Goal: Transaction & Acquisition: Book appointment/travel/reservation

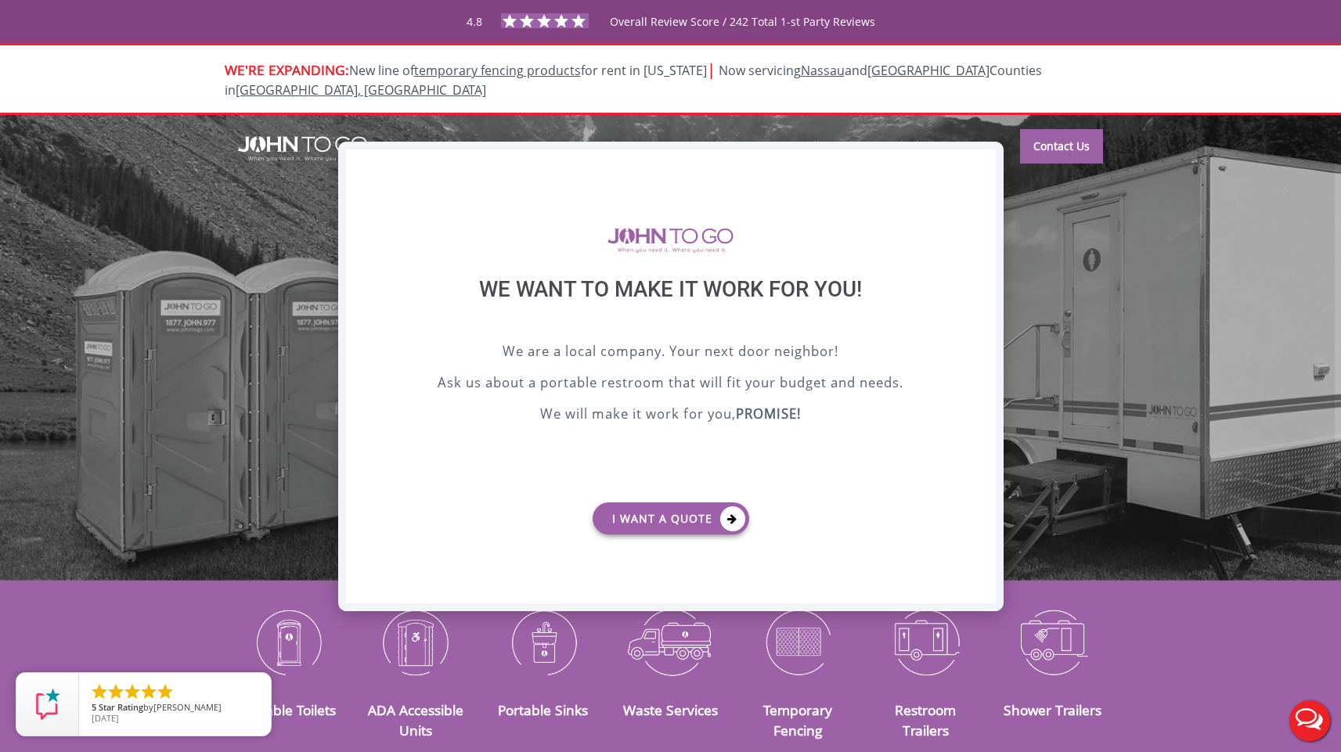
click at [993, 157] on div "X" at bounding box center [983, 163] width 24 height 27
click at [984, 157] on div "X" at bounding box center [983, 162] width 24 height 27
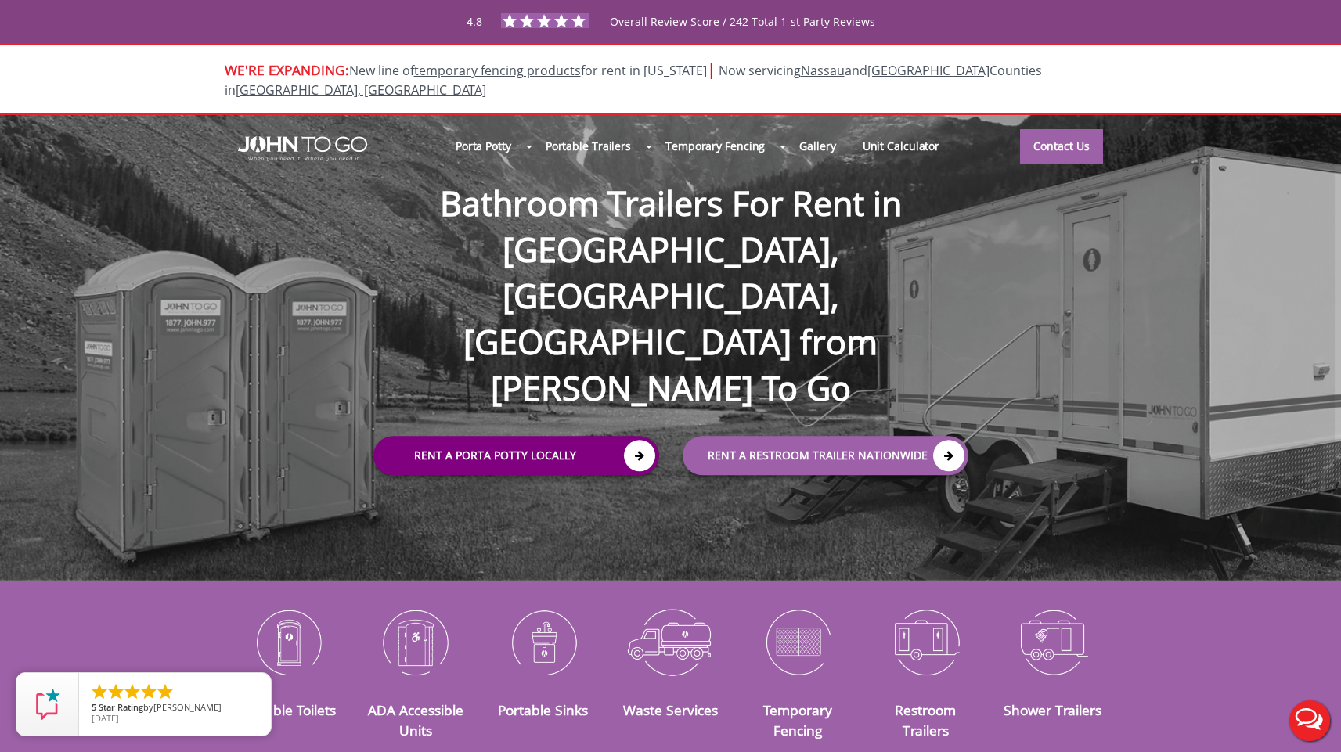
click at [534, 437] on link "Rent a Porta Potty Locally" at bounding box center [516, 456] width 286 height 39
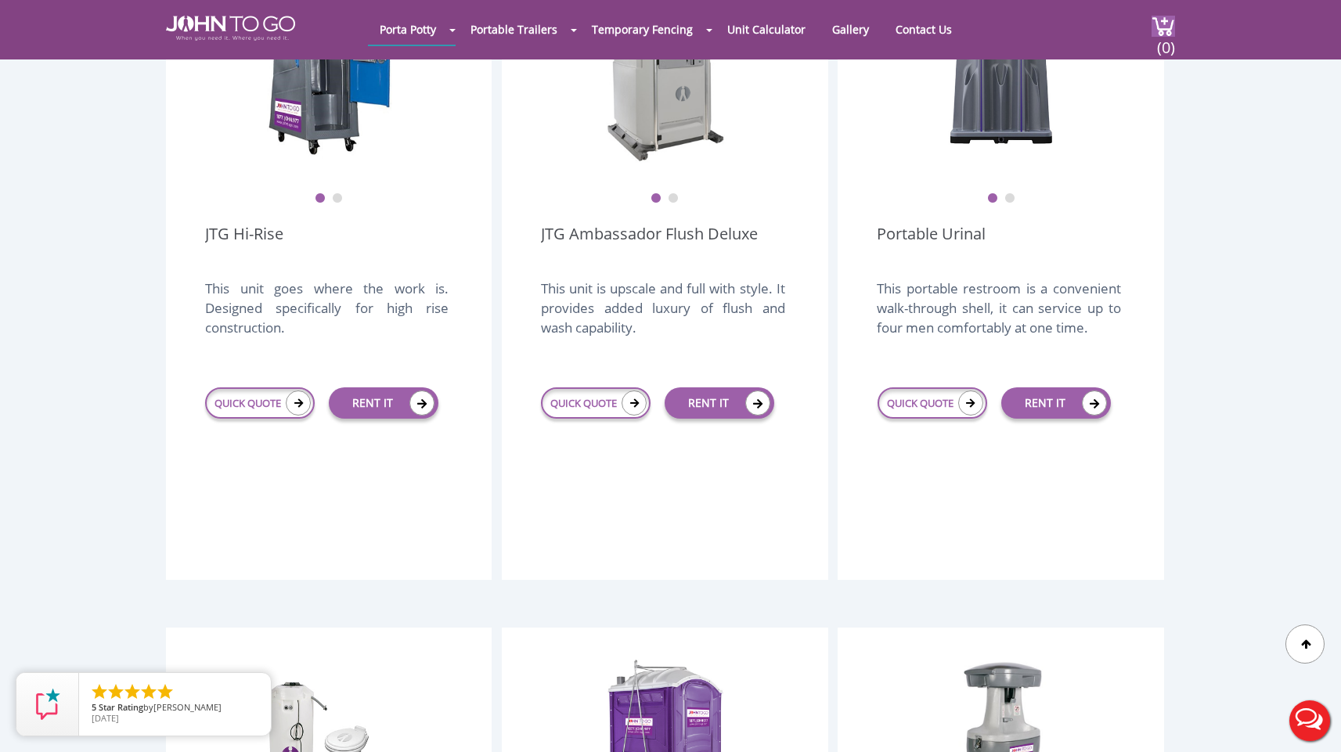
scroll to position [1343, 0]
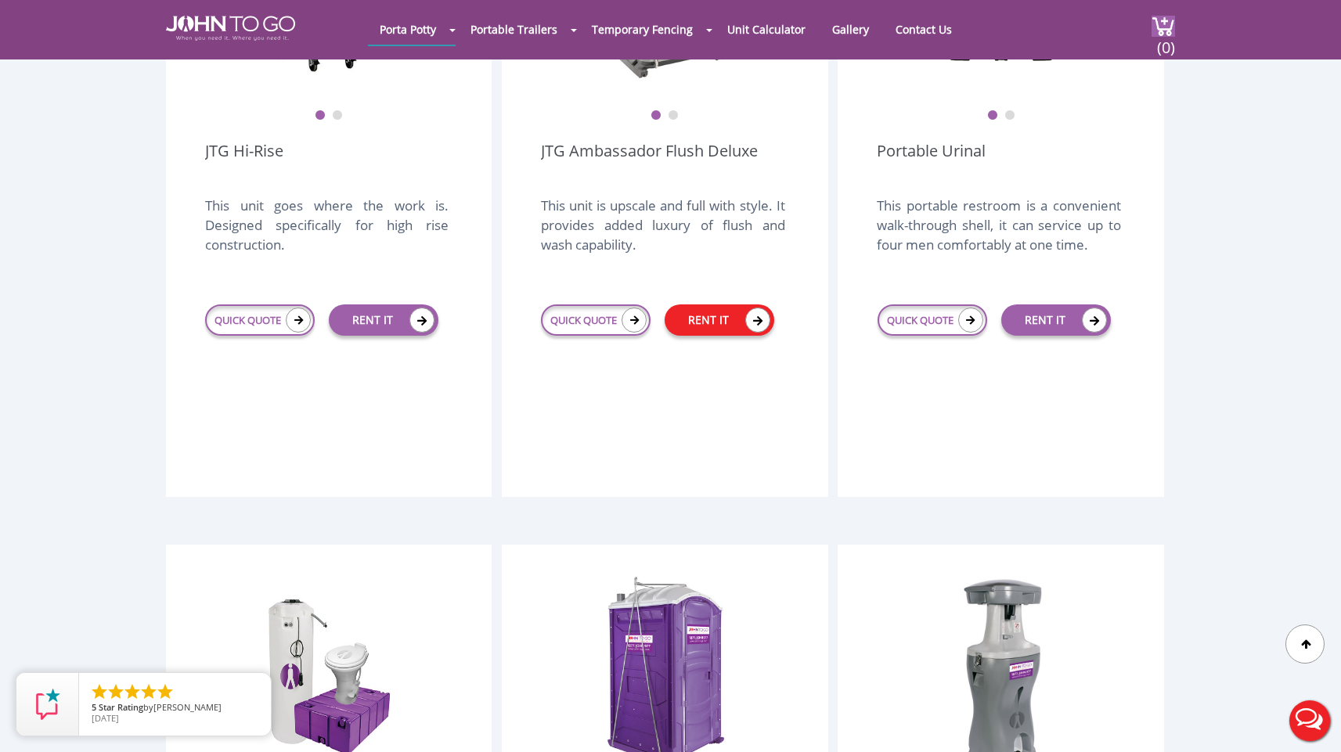
click at [728, 305] on link "RENT IT" at bounding box center [720, 320] width 110 height 31
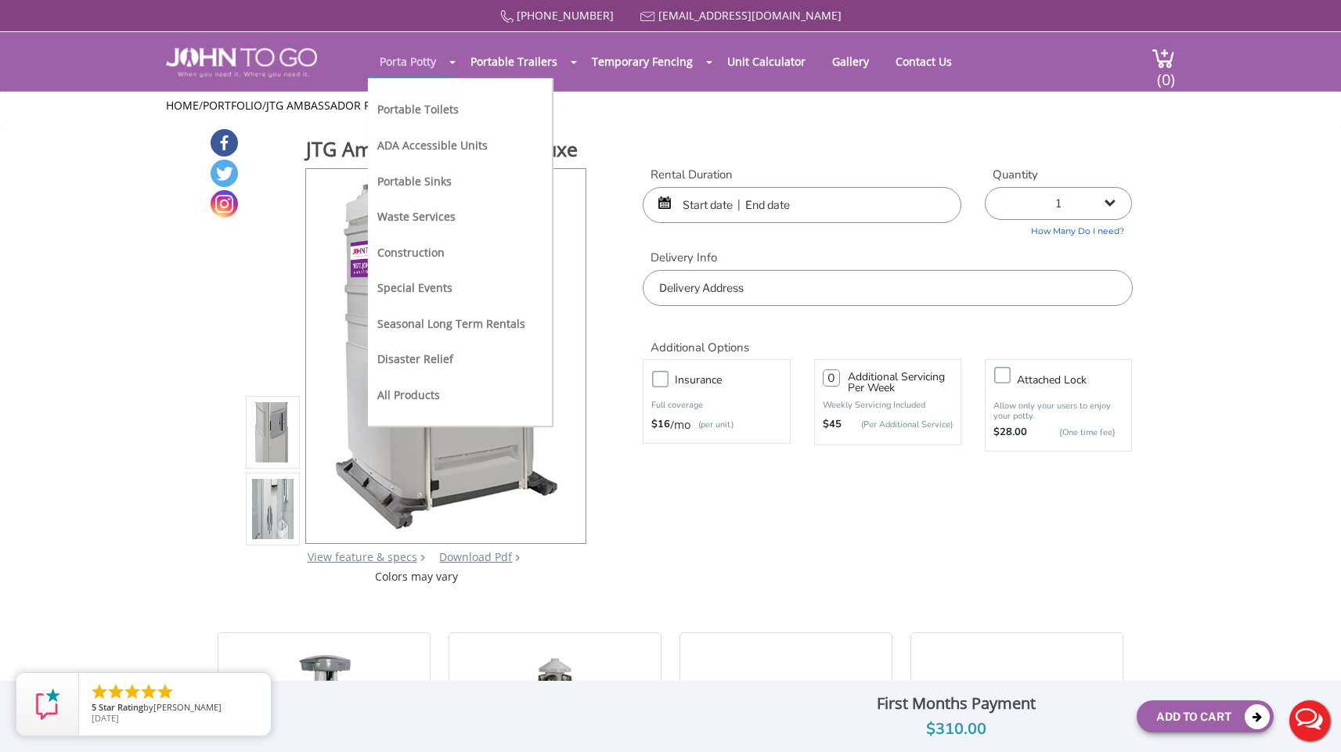
scroll to position [0, 1]
click at [420, 110] on link "Portable Toilets" at bounding box center [417, 109] width 81 height 15
click at [424, 249] on link "Construction" at bounding box center [410, 252] width 67 height 15
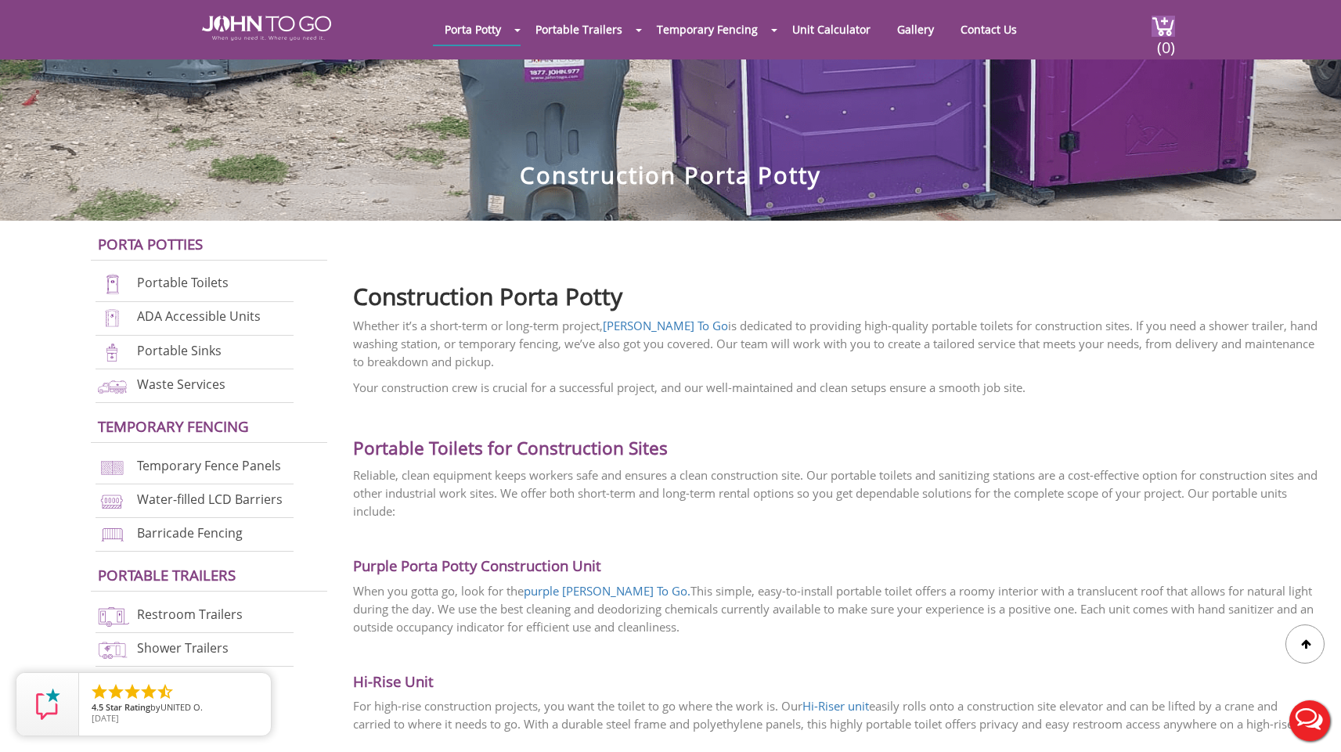
scroll to position [270, 0]
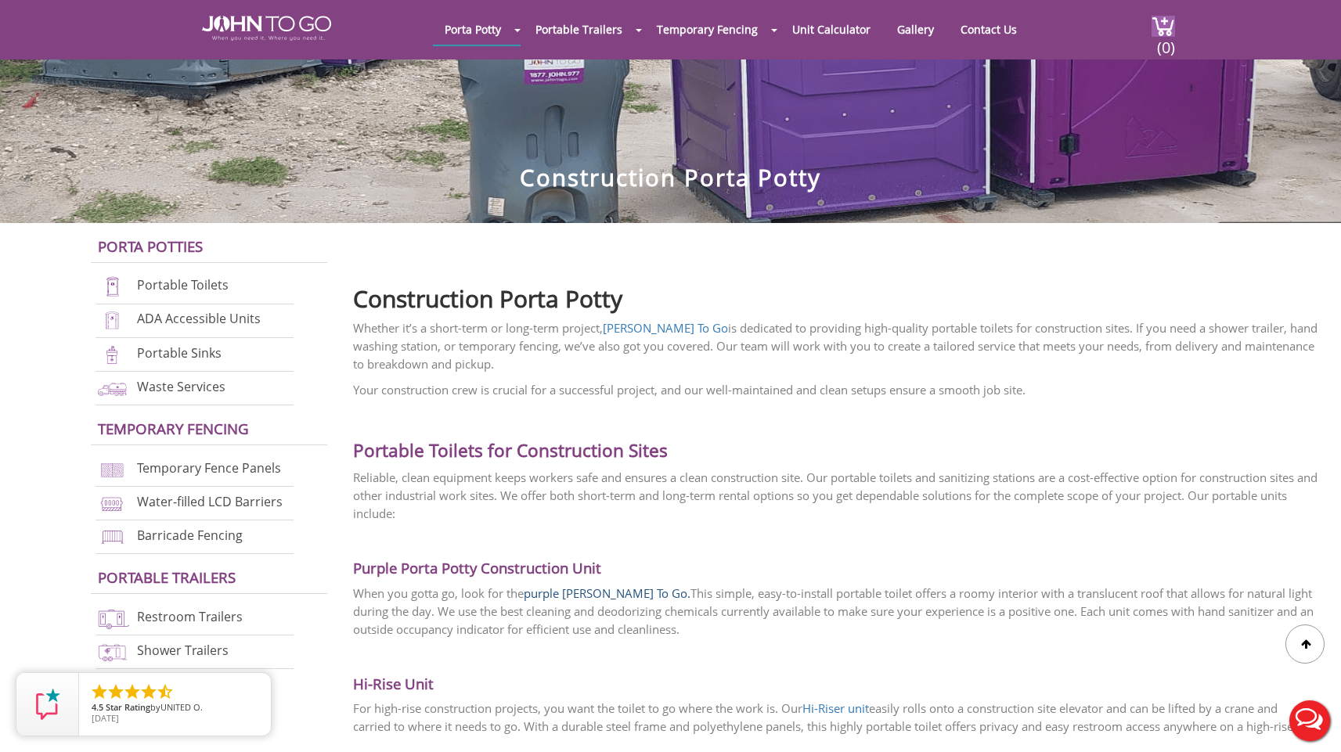
click at [604, 597] on link "purple John To Go." at bounding box center [607, 594] width 167 height 16
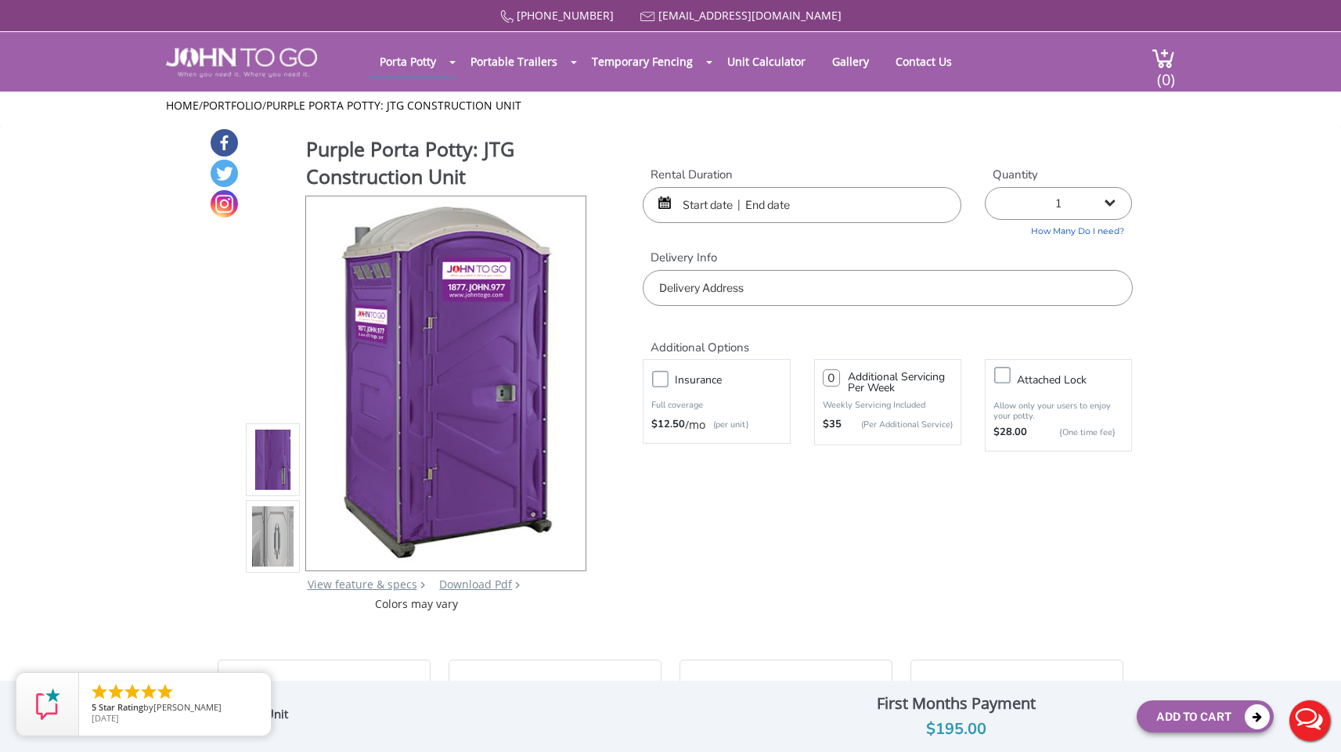
click at [708, 195] on input "text" at bounding box center [802, 205] width 319 height 36
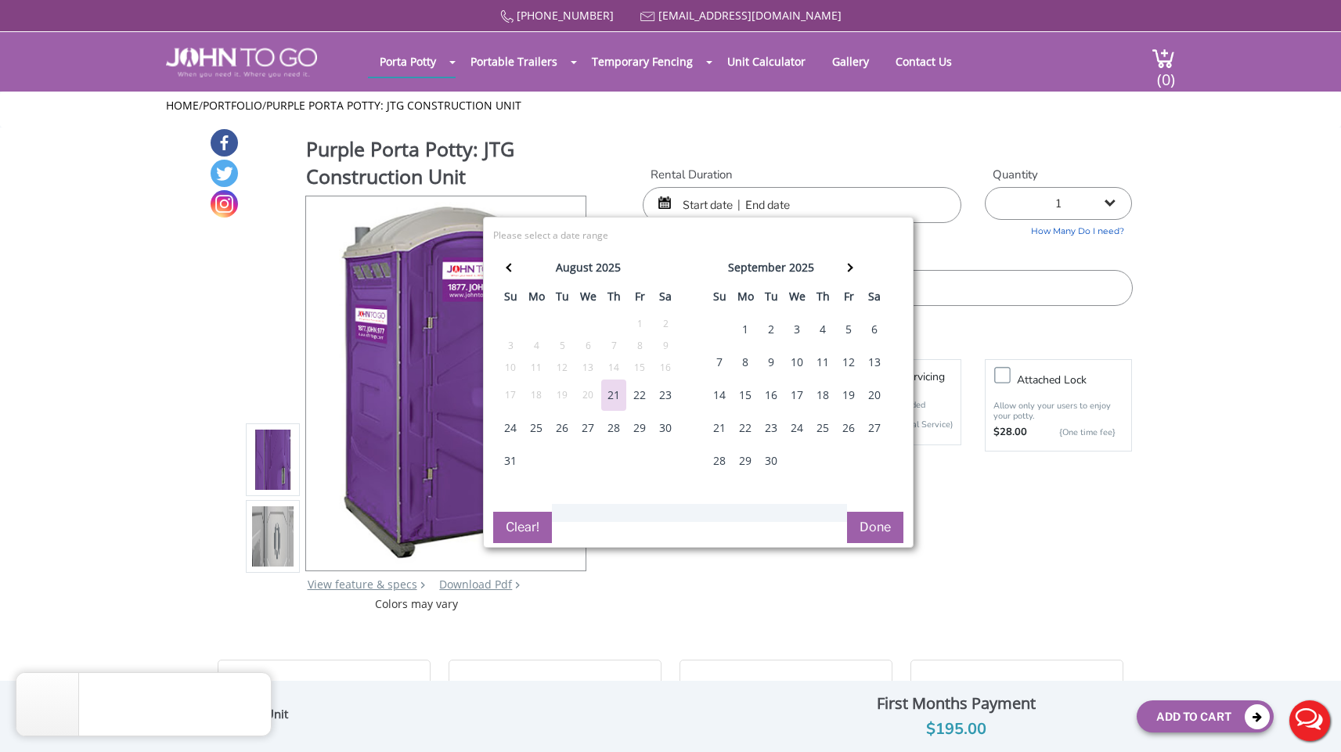
click at [740, 333] on div "1" at bounding box center [745, 329] width 25 height 31
click at [854, 272] on th at bounding box center [849, 269] width 26 height 31
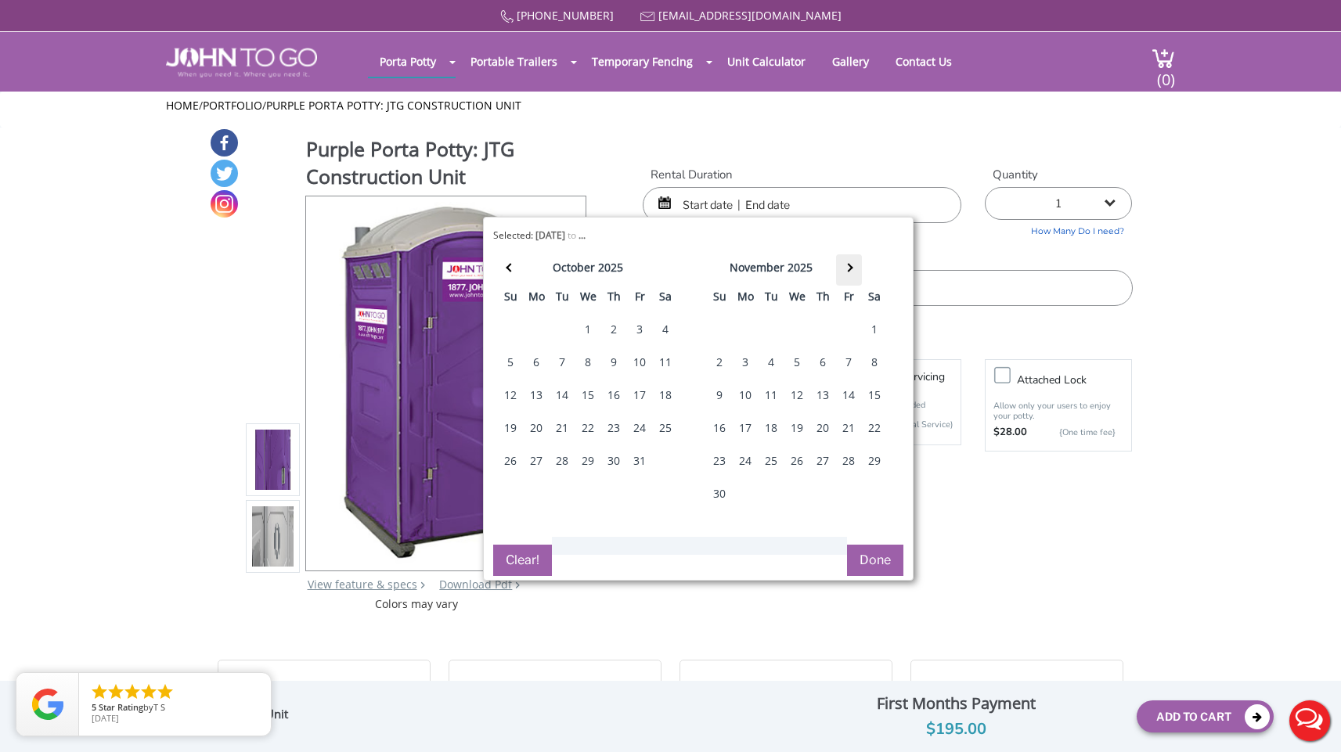
click at [854, 272] on th at bounding box center [849, 269] width 26 height 31
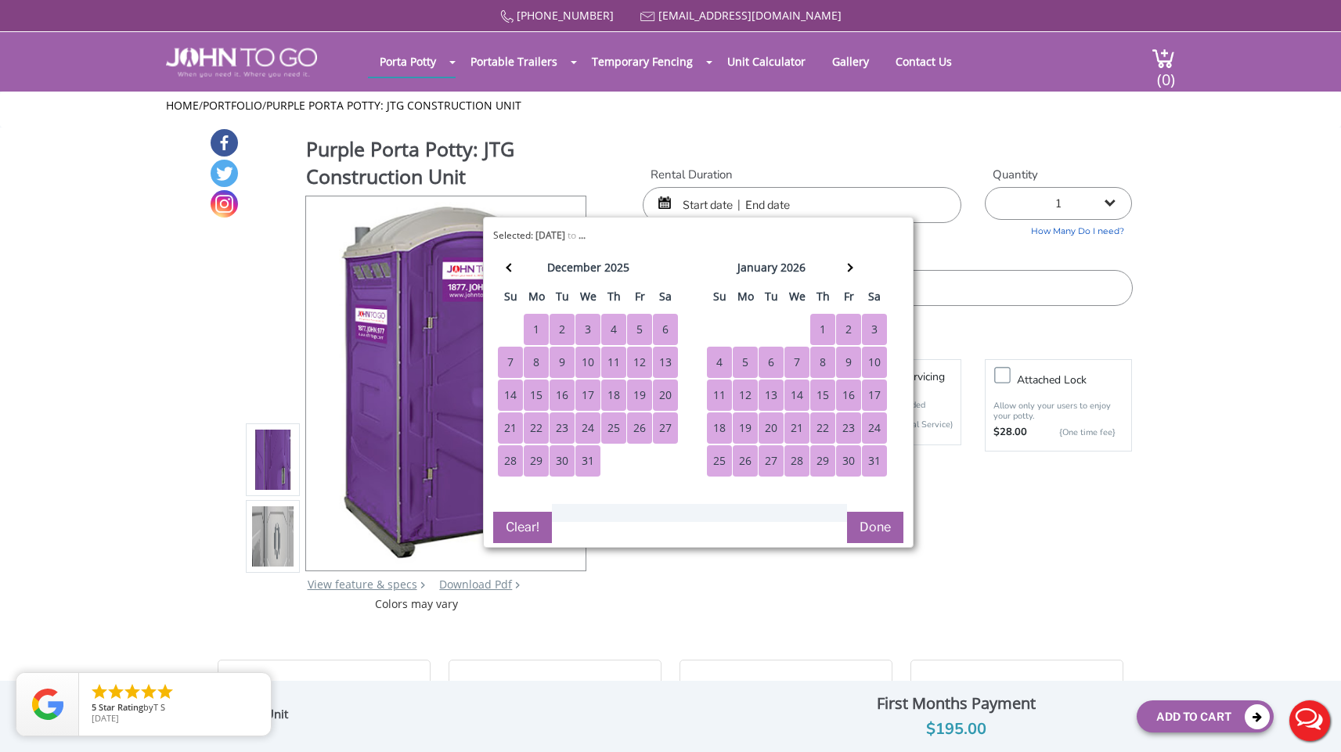
click at [872, 457] on div "31" at bounding box center [874, 460] width 25 height 31
type input "[DATE] to [DATE]"
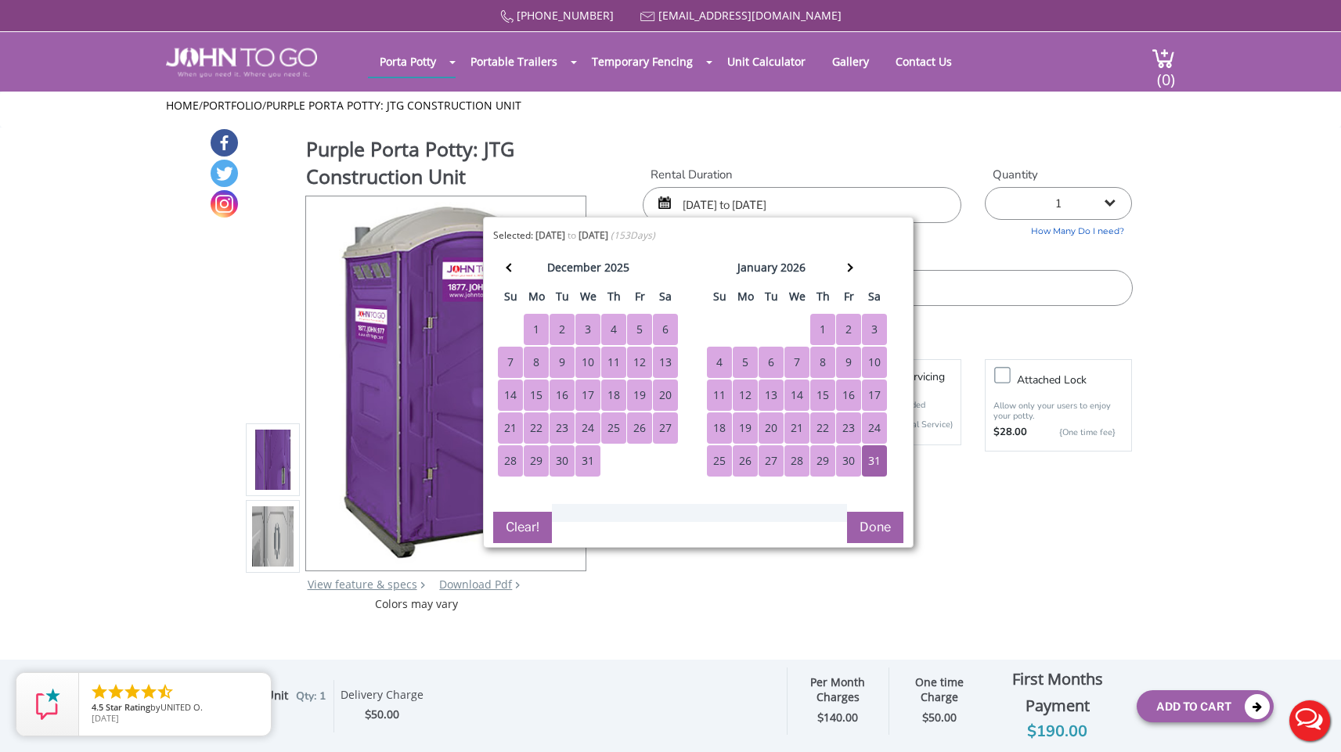
click at [884, 525] on button "Done" at bounding box center [875, 527] width 56 height 31
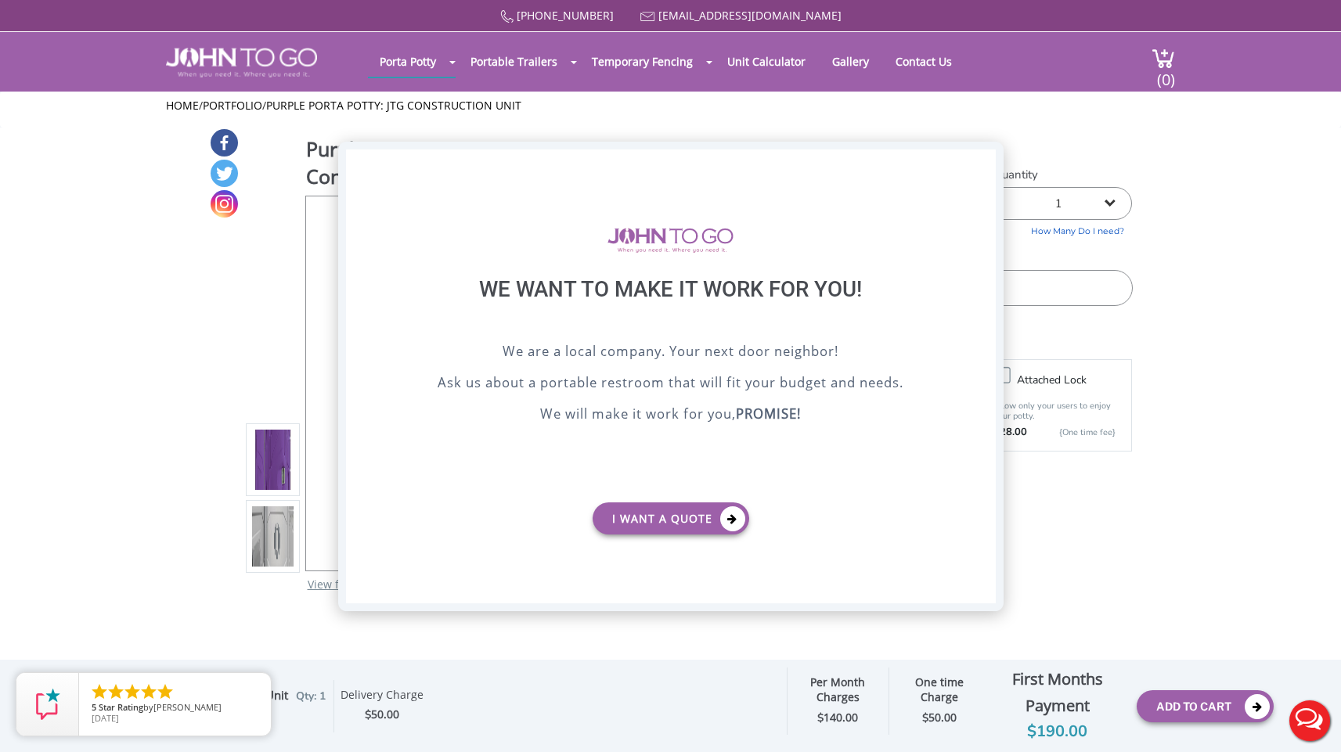
click at [985, 167] on div "X" at bounding box center [983, 163] width 24 height 27
